Goal: Task Accomplishment & Management: Use online tool/utility

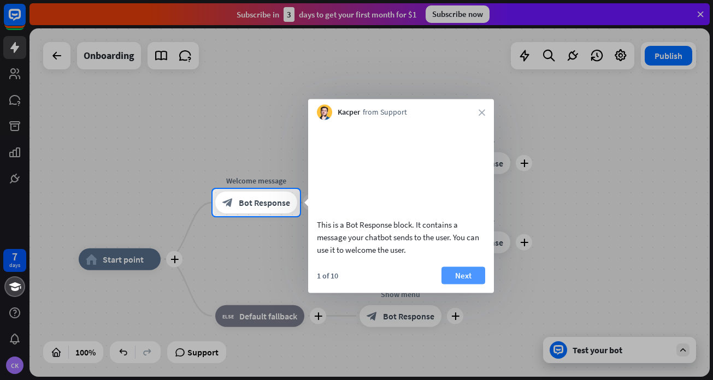
click at [459, 284] on button "Next" at bounding box center [464, 275] width 44 height 17
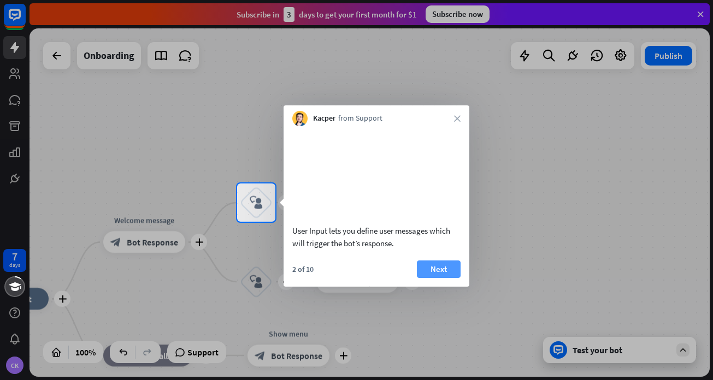
click at [450, 278] on button "Next" at bounding box center [439, 269] width 44 height 17
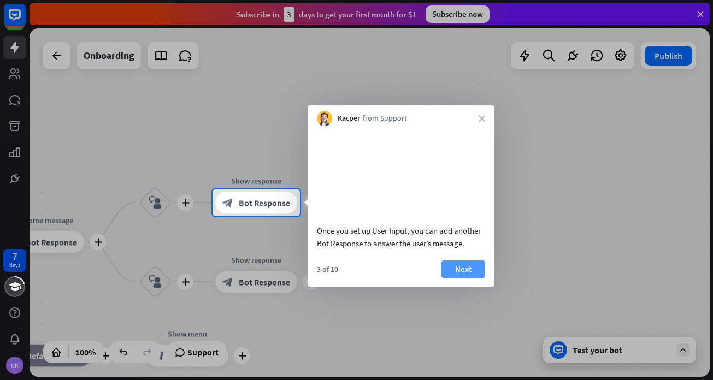
click at [454, 278] on button "Next" at bounding box center [464, 269] width 44 height 17
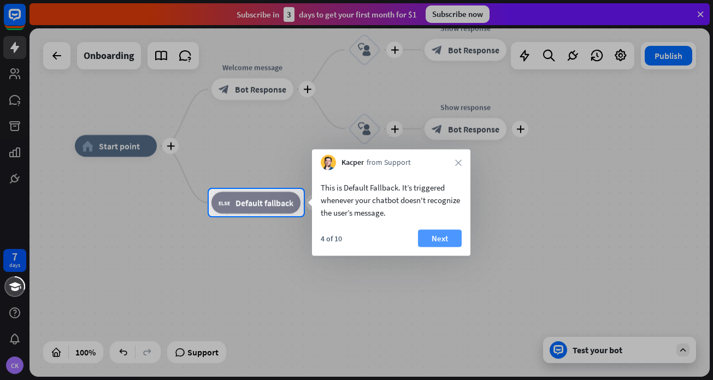
click at [427, 241] on button "Next" at bounding box center [440, 238] width 44 height 17
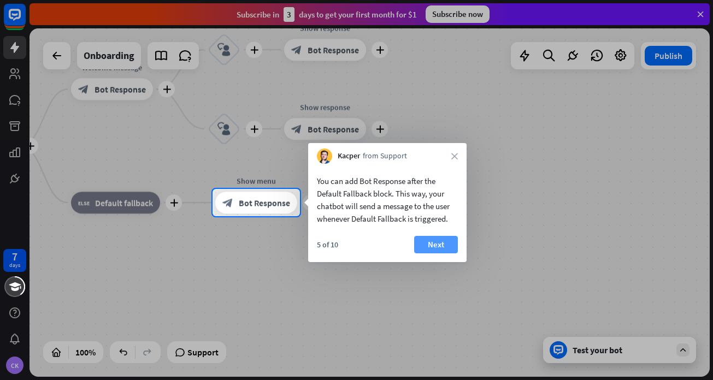
click at [430, 249] on button "Next" at bounding box center [436, 244] width 44 height 17
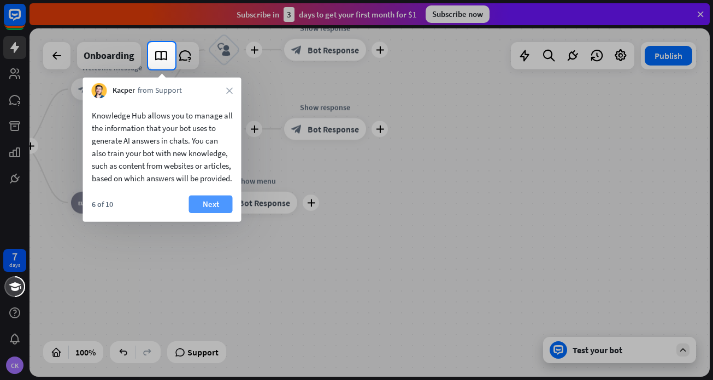
click at [207, 213] on button "Next" at bounding box center [211, 204] width 44 height 17
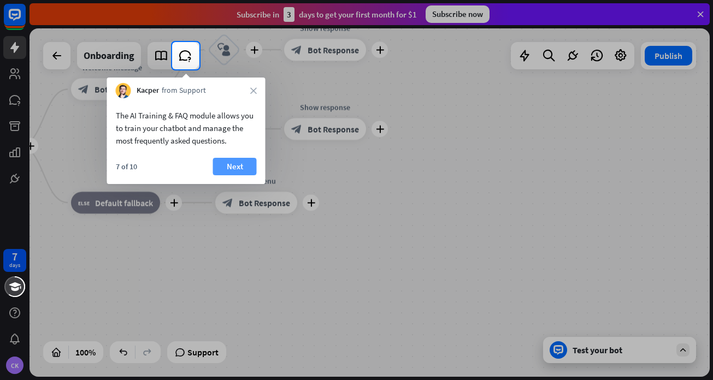
click at [233, 172] on button "Next" at bounding box center [235, 166] width 44 height 17
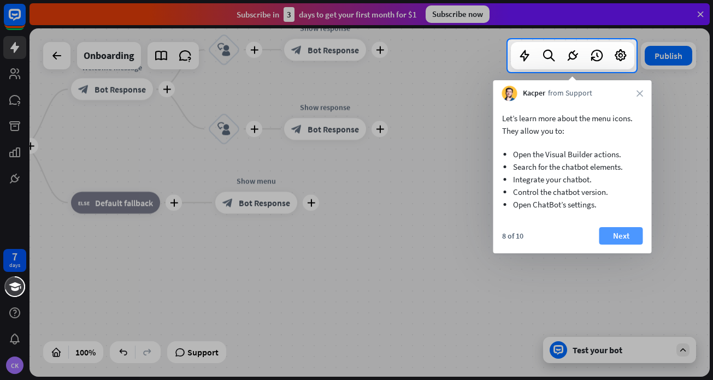
click at [621, 236] on button "Next" at bounding box center [622, 235] width 44 height 17
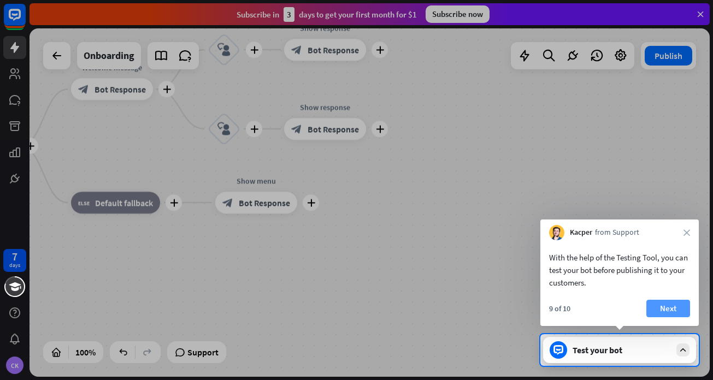
click at [667, 303] on button "Next" at bounding box center [669, 308] width 44 height 17
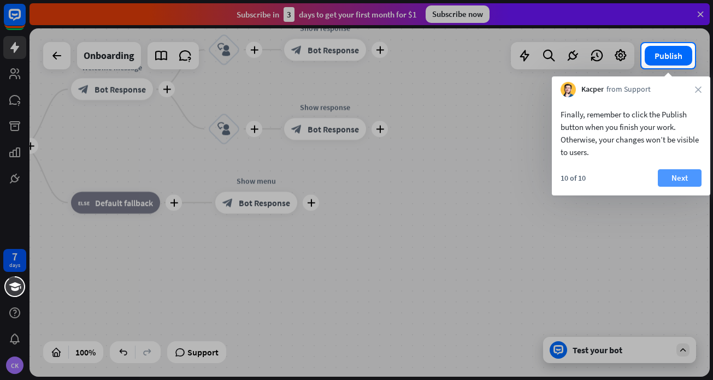
click at [684, 180] on button "Next" at bounding box center [680, 177] width 44 height 17
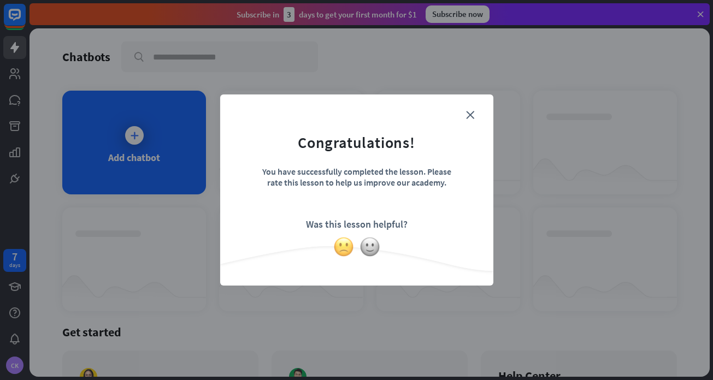
click at [345, 250] on img at bounding box center [343, 247] width 21 height 21
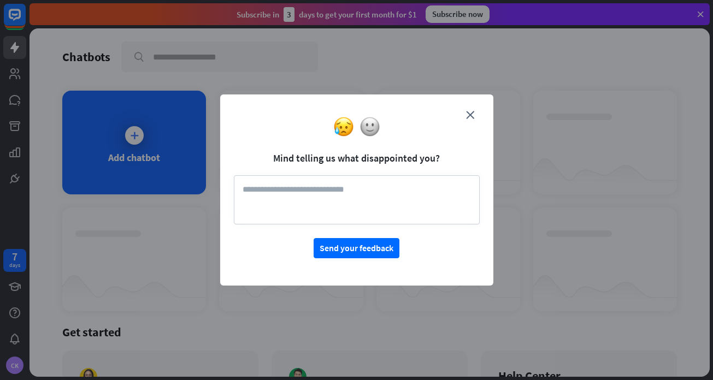
click at [286, 191] on textarea at bounding box center [357, 199] width 246 height 49
click at [468, 113] on icon "close" at bounding box center [470, 115] width 8 height 8
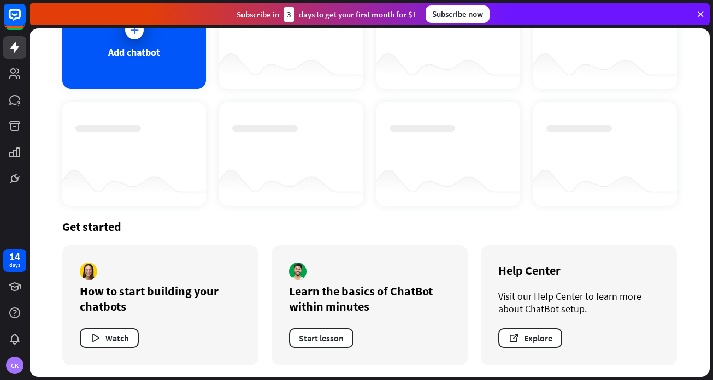
scroll to position [107, 0]
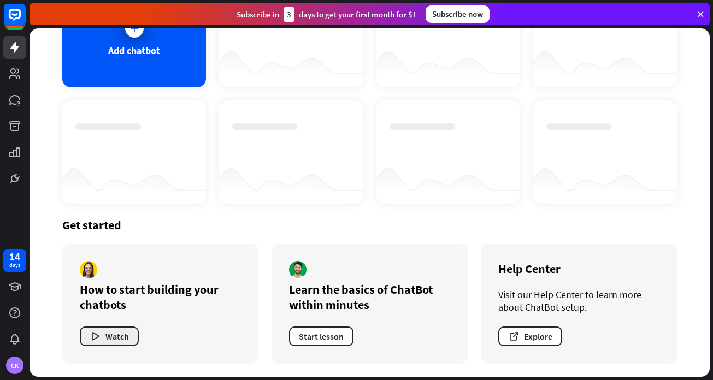
click at [107, 344] on button "Watch" at bounding box center [109, 337] width 59 height 20
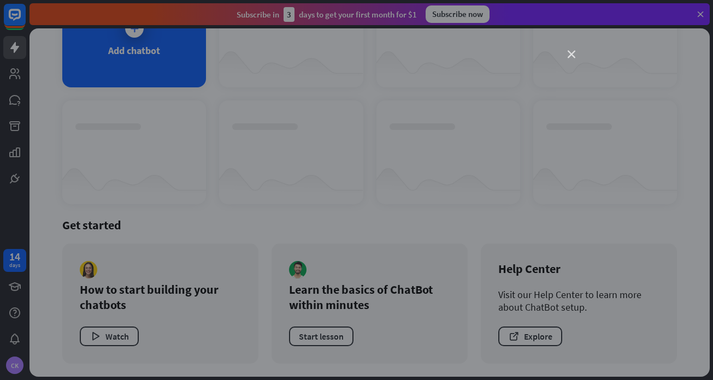
click at [570, 56] on icon "close" at bounding box center [572, 55] width 8 height 8
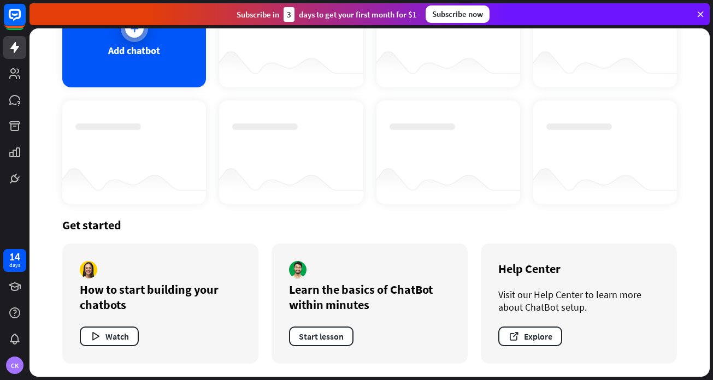
click at [150, 52] on div "Add chatbot" at bounding box center [134, 50] width 52 height 13
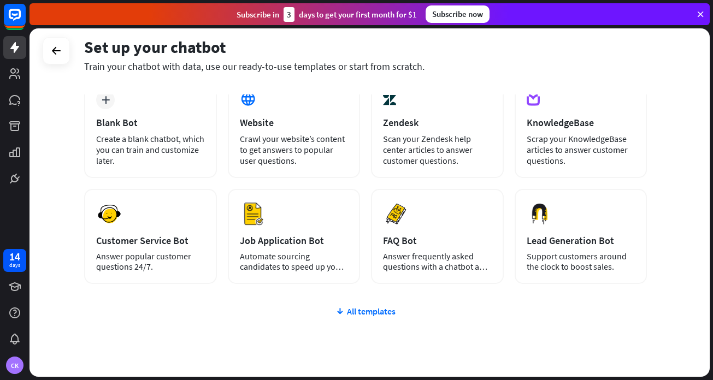
scroll to position [93, 0]
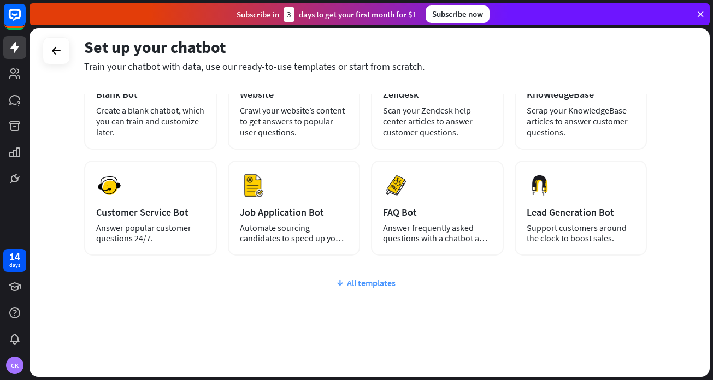
click at [344, 288] on icon at bounding box center [340, 283] width 9 height 11
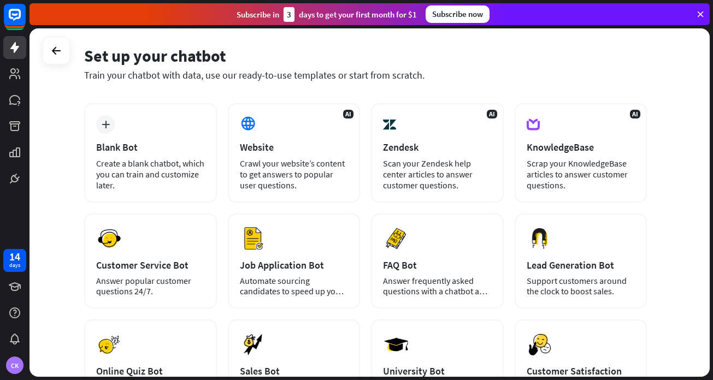
scroll to position [0, 0]
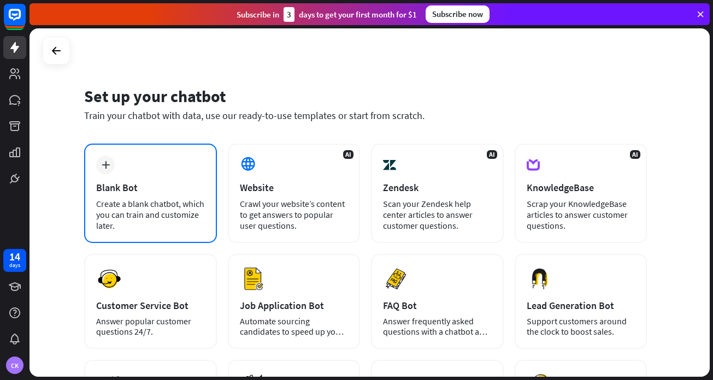
click at [154, 200] on div "Create a blank chatbot, which you can train and customize later." at bounding box center [150, 214] width 109 height 33
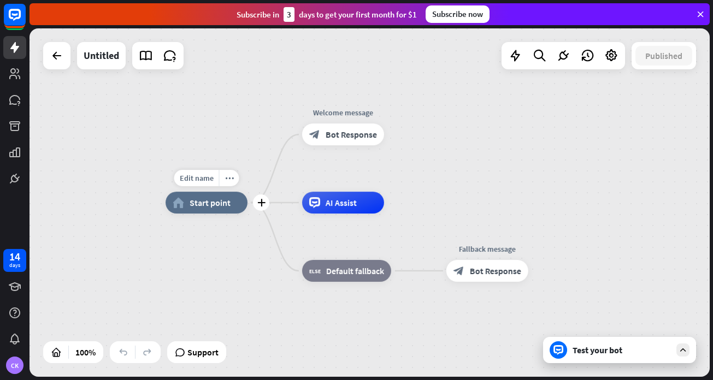
click at [207, 202] on span "Start point" at bounding box center [210, 202] width 41 height 11
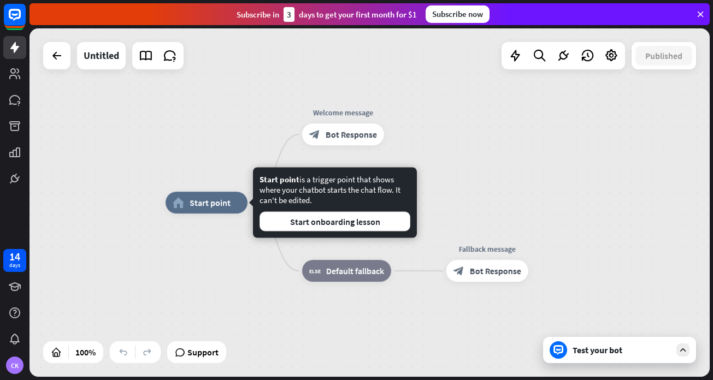
click at [189, 256] on div "home_2 Start point Welcome message block_bot_response Bot Response AI Assist bl…" at bounding box center [506, 377] width 680 height 349
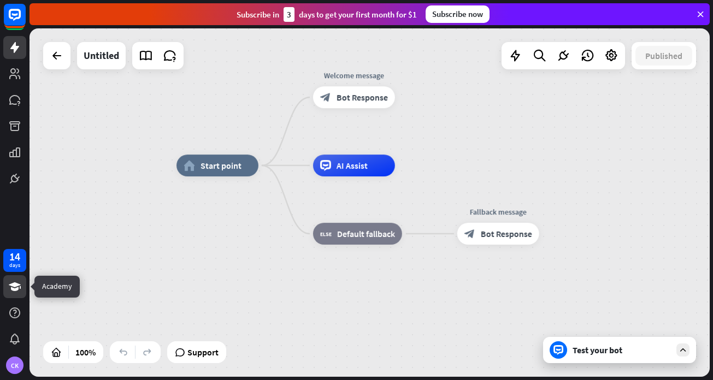
click at [16, 286] on icon at bounding box center [15, 287] width 12 height 9
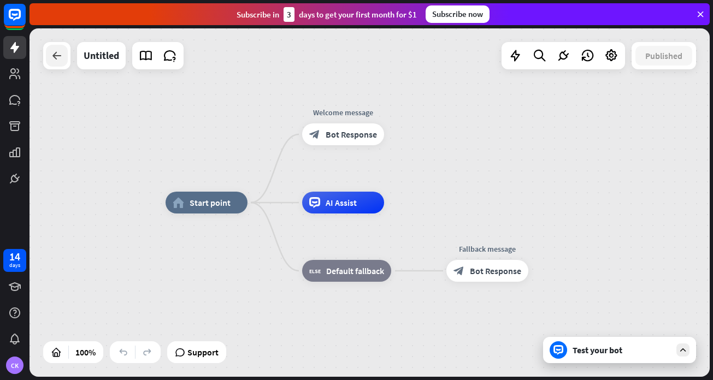
click at [55, 56] on icon at bounding box center [56, 55] width 13 height 13
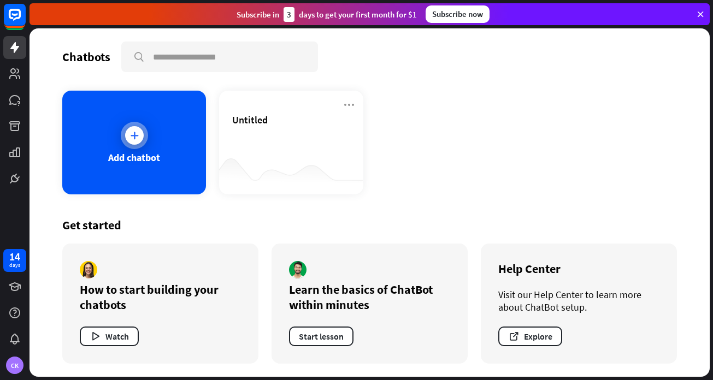
click at [137, 134] on icon at bounding box center [134, 135] width 11 height 11
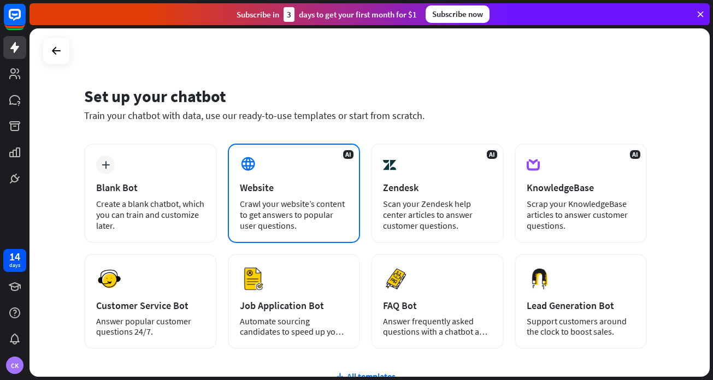
click at [251, 166] on icon at bounding box center [248, 164] width 16 height 16
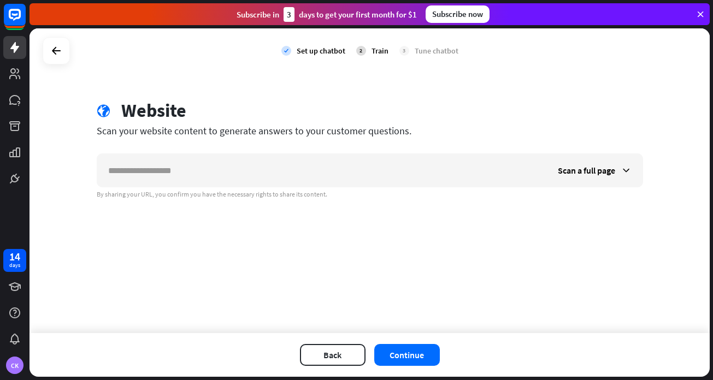
type input "**********"
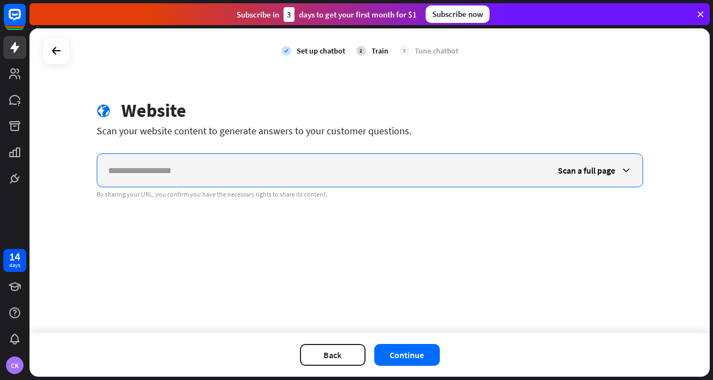
paste input "**********"
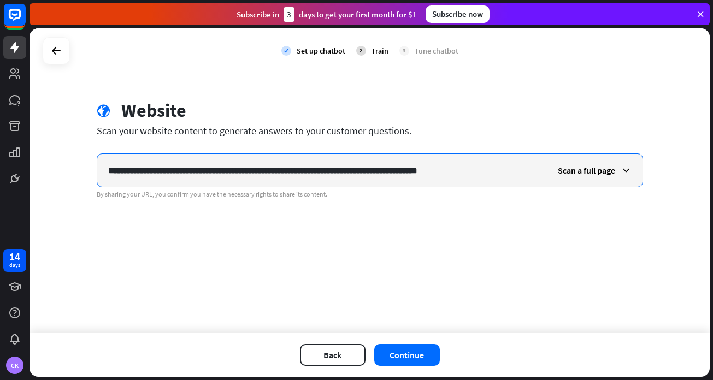
scroll to position [0, 49]
type input "**********"
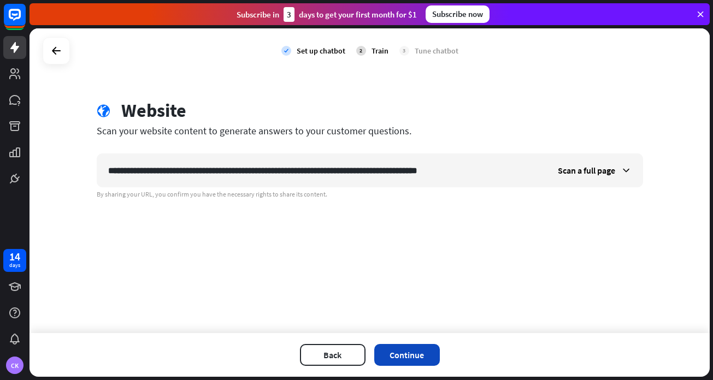
click at [394, 355] on button "Continue" at bounding box center [407, 355] width 66 height 22
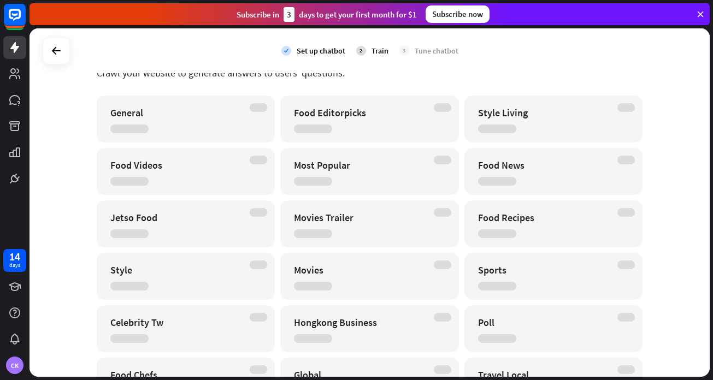
scroll to position [0, 0]
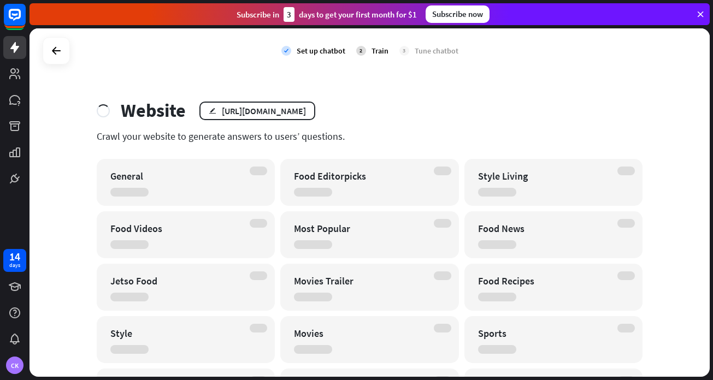
click at [146, 188] on div "General" at bounding box center [186, 182] width 179 height 47
click at [56, 49] on icon at bounding box center [56, 50] width 13 height 13
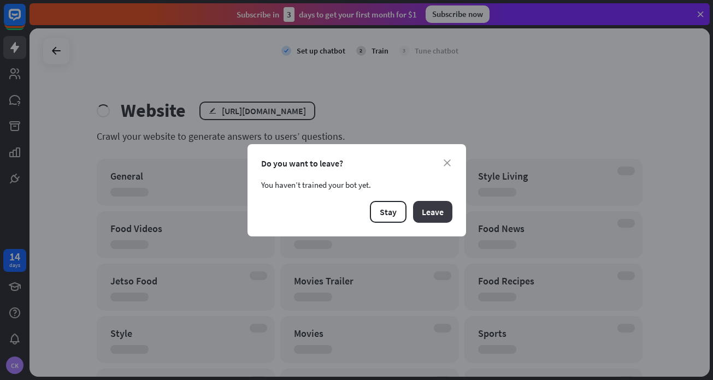
click at [432, 215] on button "Leave" at bounding box center [432, 212] width 39 height 22
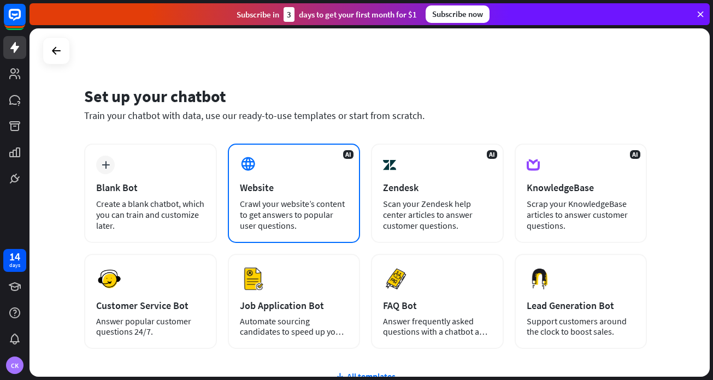
click at [285, 201] on div "Crawl your website’s content to get answers to popular user questions." at bounding box center [294, 214] width 109 height 33
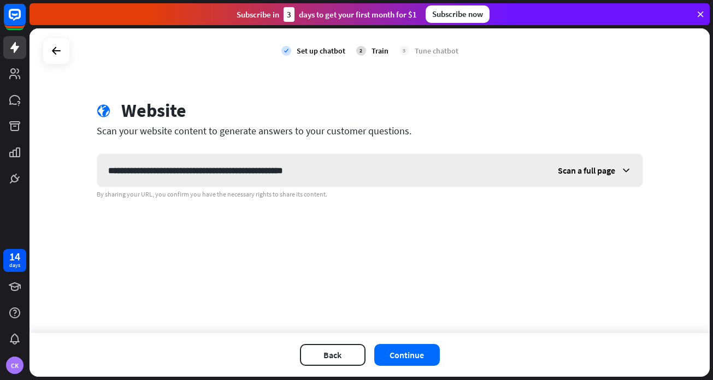
type input "**********"
click at [596, 171] on span "Scan a full page" at bounding box center [586, 170] width 57 height 11
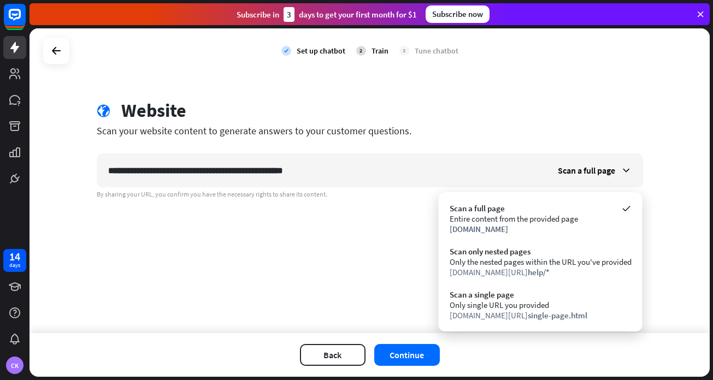
click at [691, 180] on div "**********" at bounding box center [370, 180] width 681 height 305
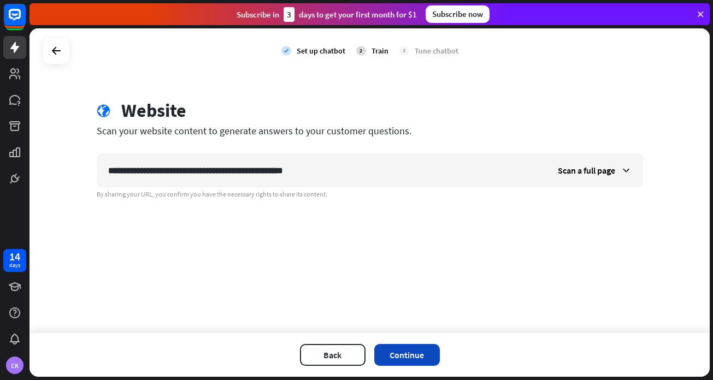
click at [406, 357] on button "Continue" at bounding box center [407, 355] width 66 height 22
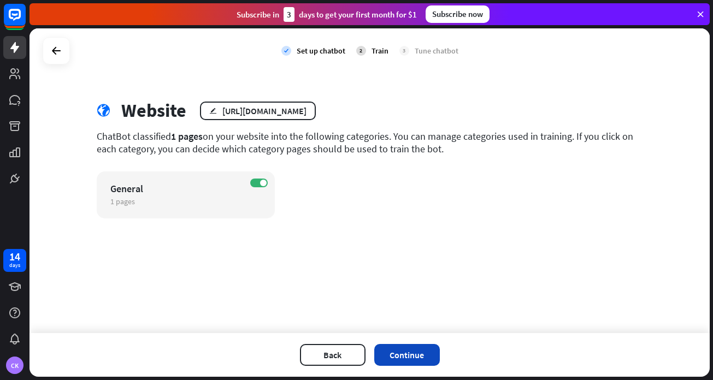
click at [398, 349] on button "Continue" at bounding box center [407, 355] width 66 height 22
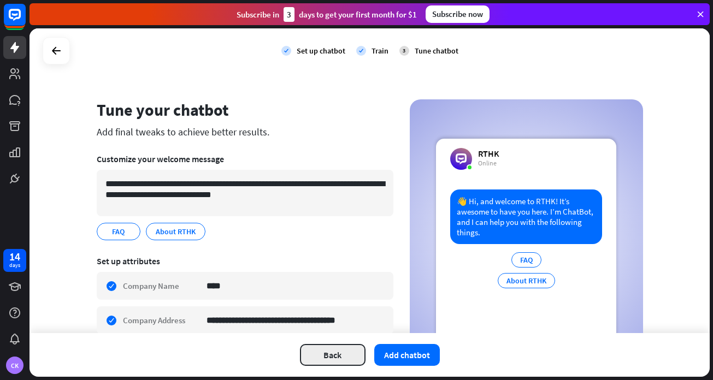
click at [319, 358] on button "Back" at bounding box center [333, 355] width 66 height 22
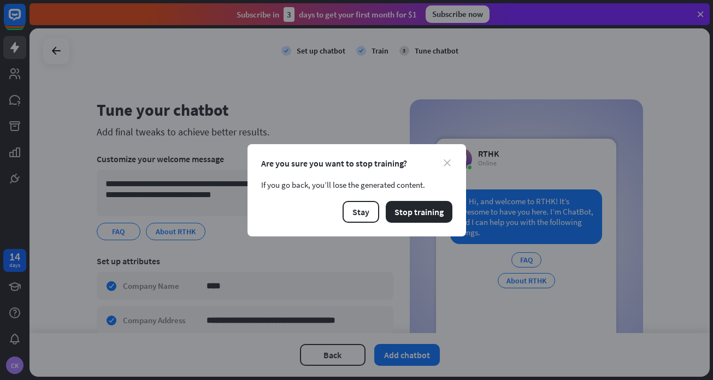
click at [447, 160] on icon "close" at bounding box center [447, 163] width 7 height 7
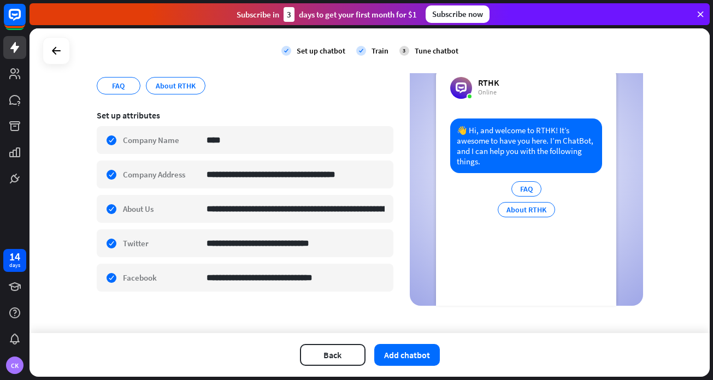
scroll to position [154, 0]
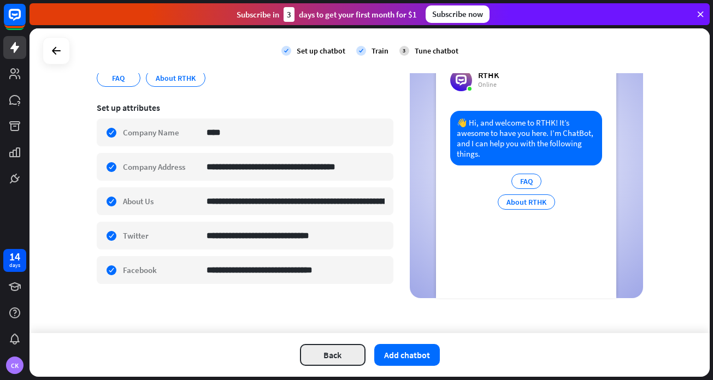
click at [326, 362] on button "Back" at bounding box center [333, 355] width 66 height 22
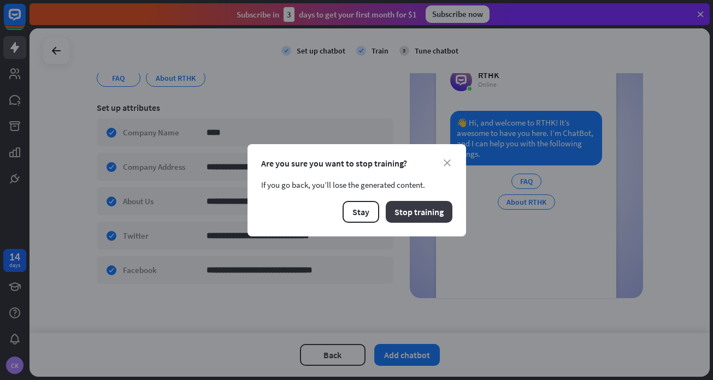
click at [446, 218] on button "Stop training" at bounding box center [419, 212] width 67 height 22
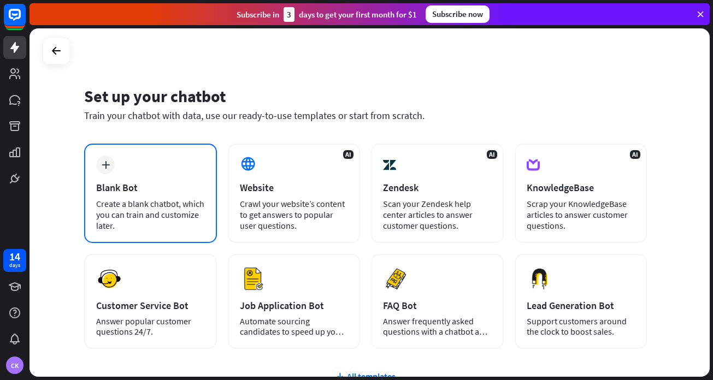
click at [136, 203] on div "Create a blank chatbot, which you can train and customize later." at bounding box center [150, 214] width 109 height 33
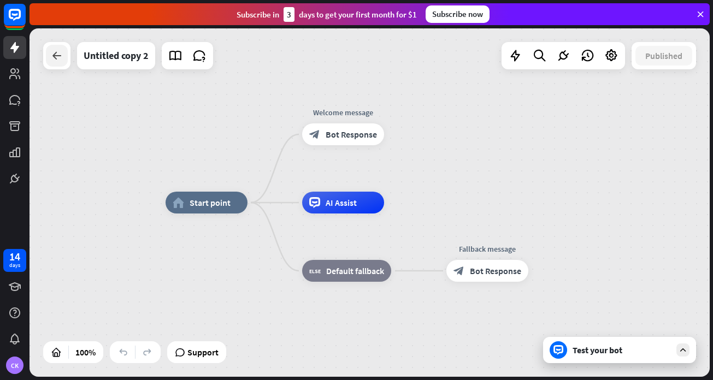
click at [66, 63] on div at bounding box center [57, 56] width 22 height 22
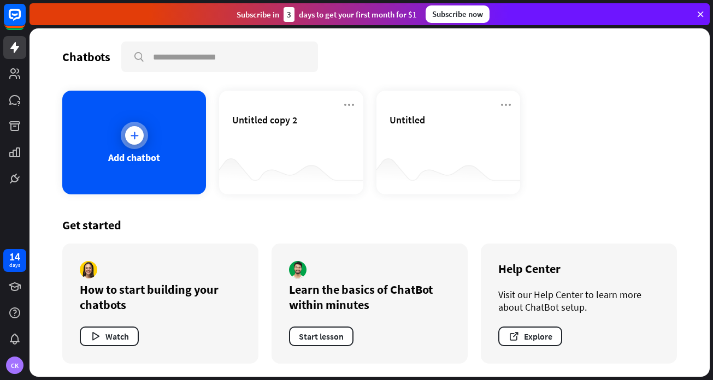
click at [138, 136] on icon at bounding box center [134, 135] width 11 height 11
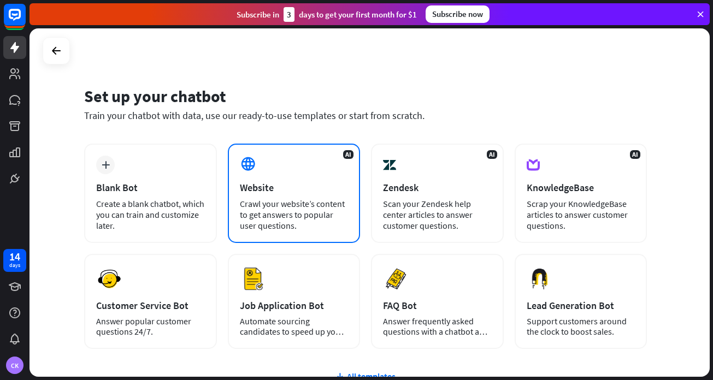
click at [249, 161] on icon at bounding box center [248, 164] width 16 height 16
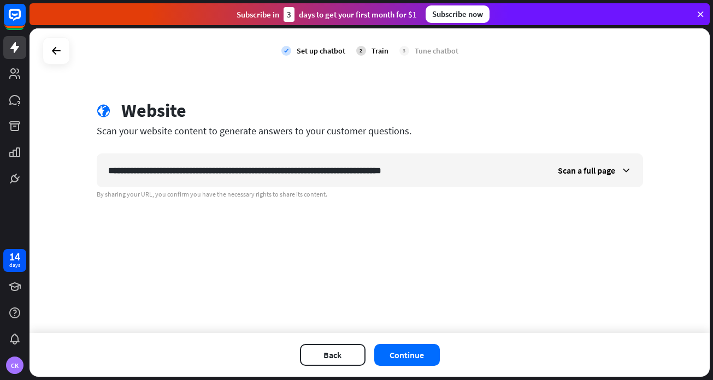
type input "**********"
click at [414, 353] on button "Continue" at bounding box center [407, 355] width 66 height 22
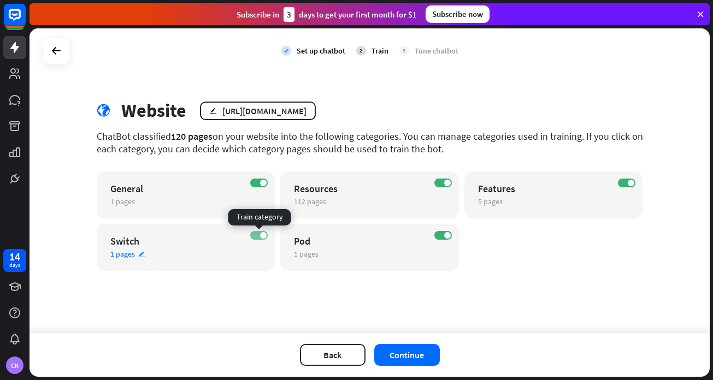
click at [266, 237] on span at bounding box center [263, 235] width 7 height 7
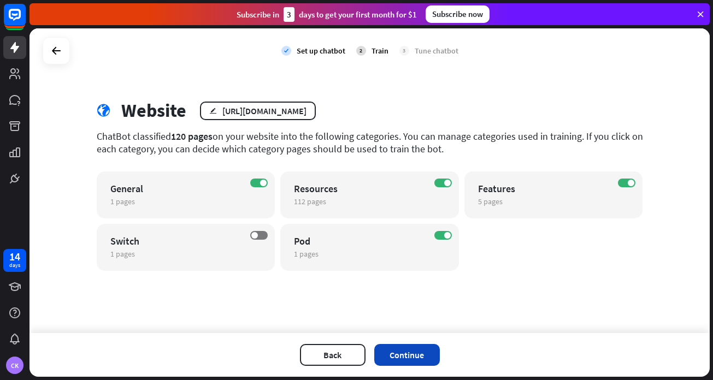
click at [396, 359] on button "Continue" at bounding box center [407, 355] width 66 height 22
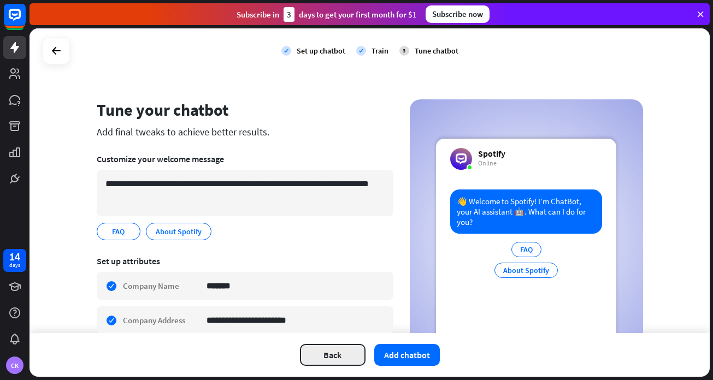
click at [335, 363] on button "Back" at bounding box center [333, 355] width 66 height 22
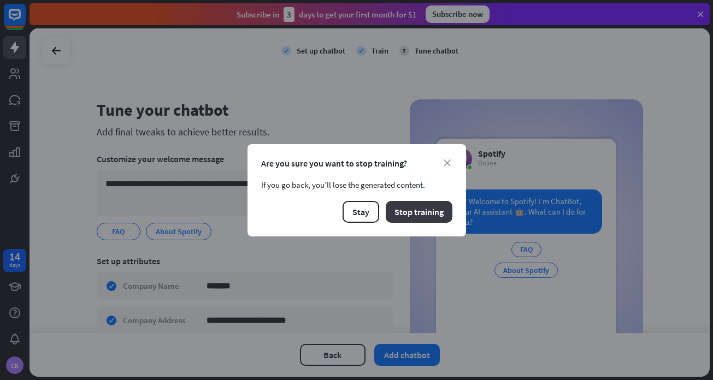
click at [402, 215] on button "Stop training" at bounding box center [419, 212] width 67 height 22
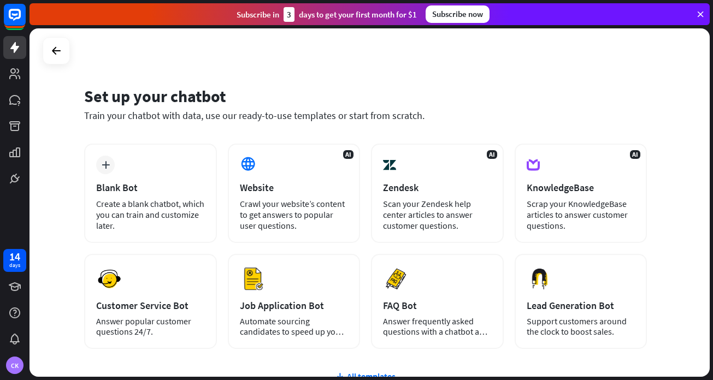
click at [702, 13] on icon at bounding box center [701, 14] width 10 height 10
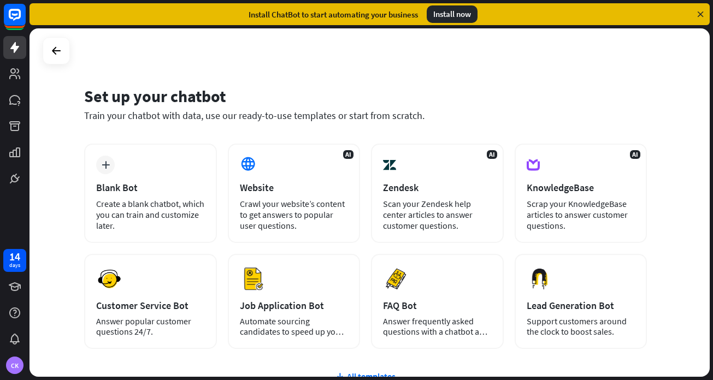
click at [702, 13] on icon at bounding box center [701, 14] width 10 height 10
